Goal: Transaction & Acquisition: Purchase product/service

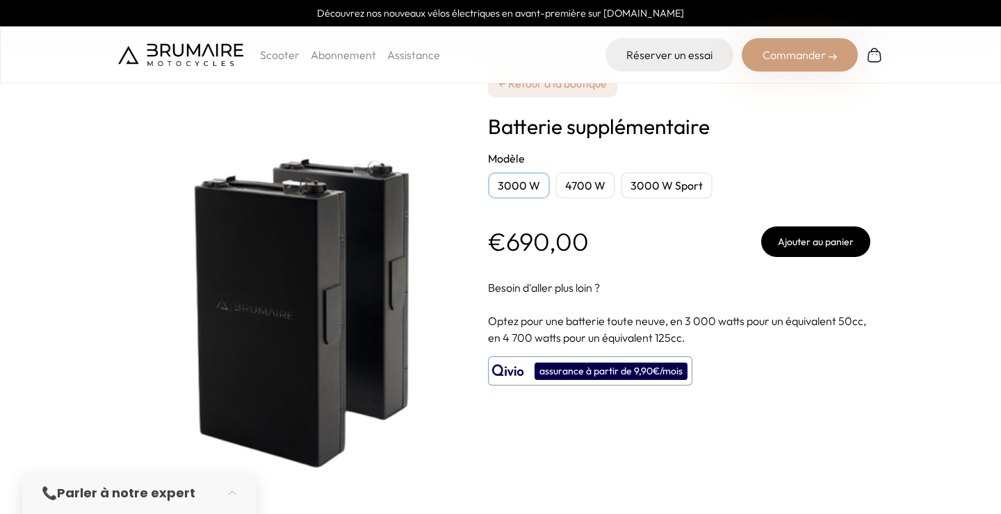
click at [580, 177] on div "4700 W" at bounding box center [585, 185] width 60 height 26
click at [582, 181] on div "4700 W" at bounding box center [585, 185] width 60 height 26
click at [521, 183] on div "3000 W" at bounding box center [519, 185] width 62 height 26
click at [823, 241] on button "Ajouter au panier" at bounding box center [815, 242] width 109 height 31
